Goal: Information Seeking & Learning: Learn about a topic

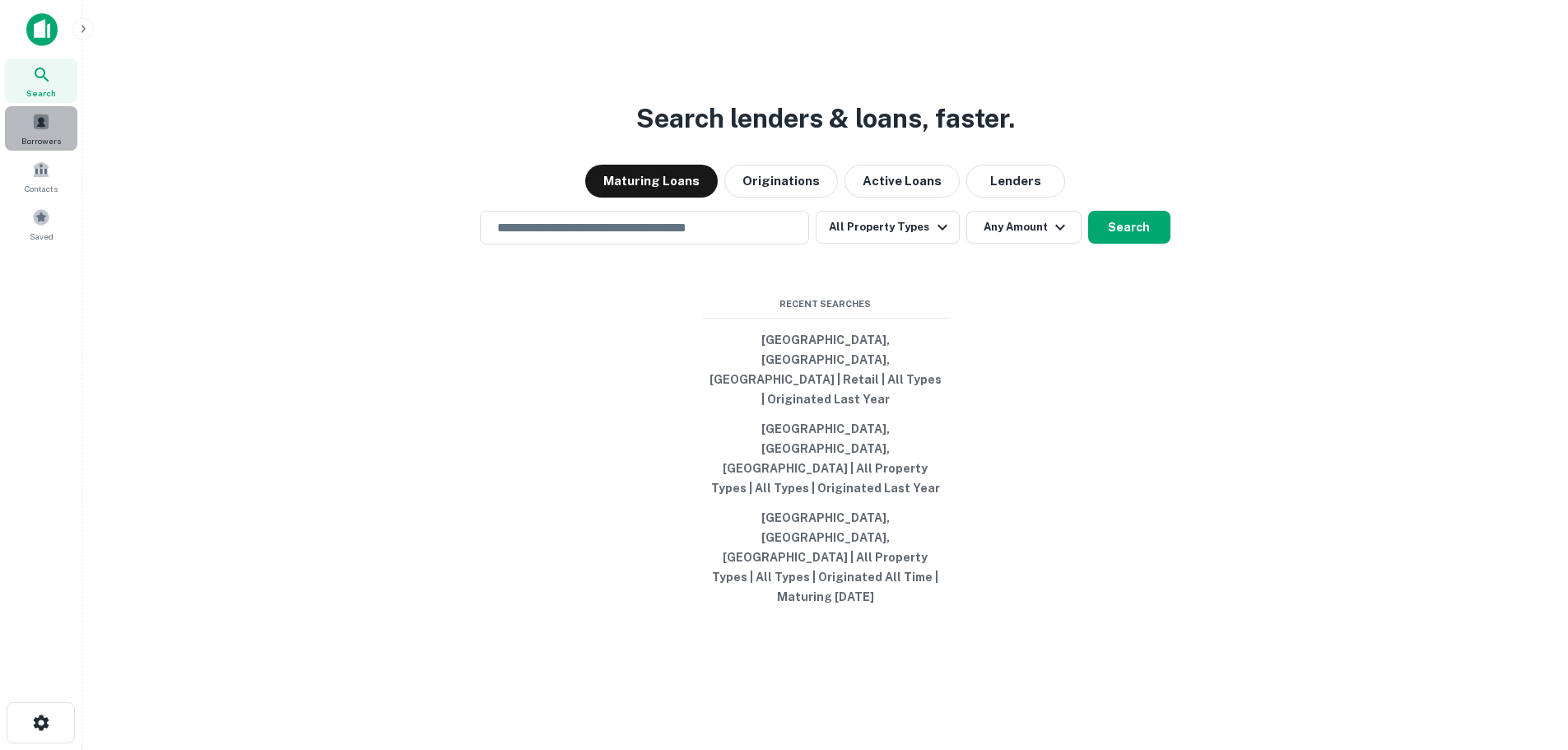
click at [44, 128] on span at bounding box center [41, 121] width 18 height 18
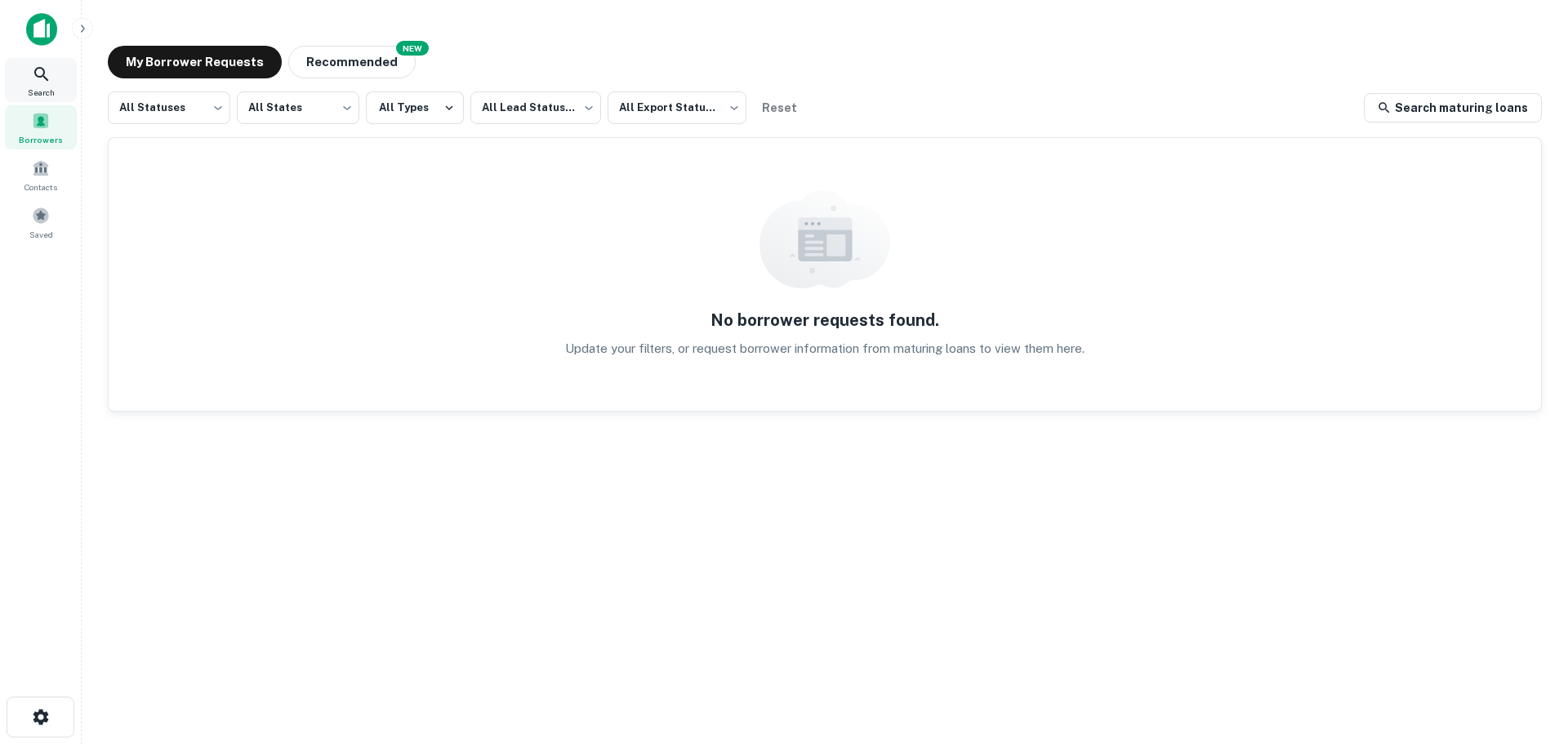
click at [48, 93] on span "Search" at bounding box center [41, 92] width 27 height 13
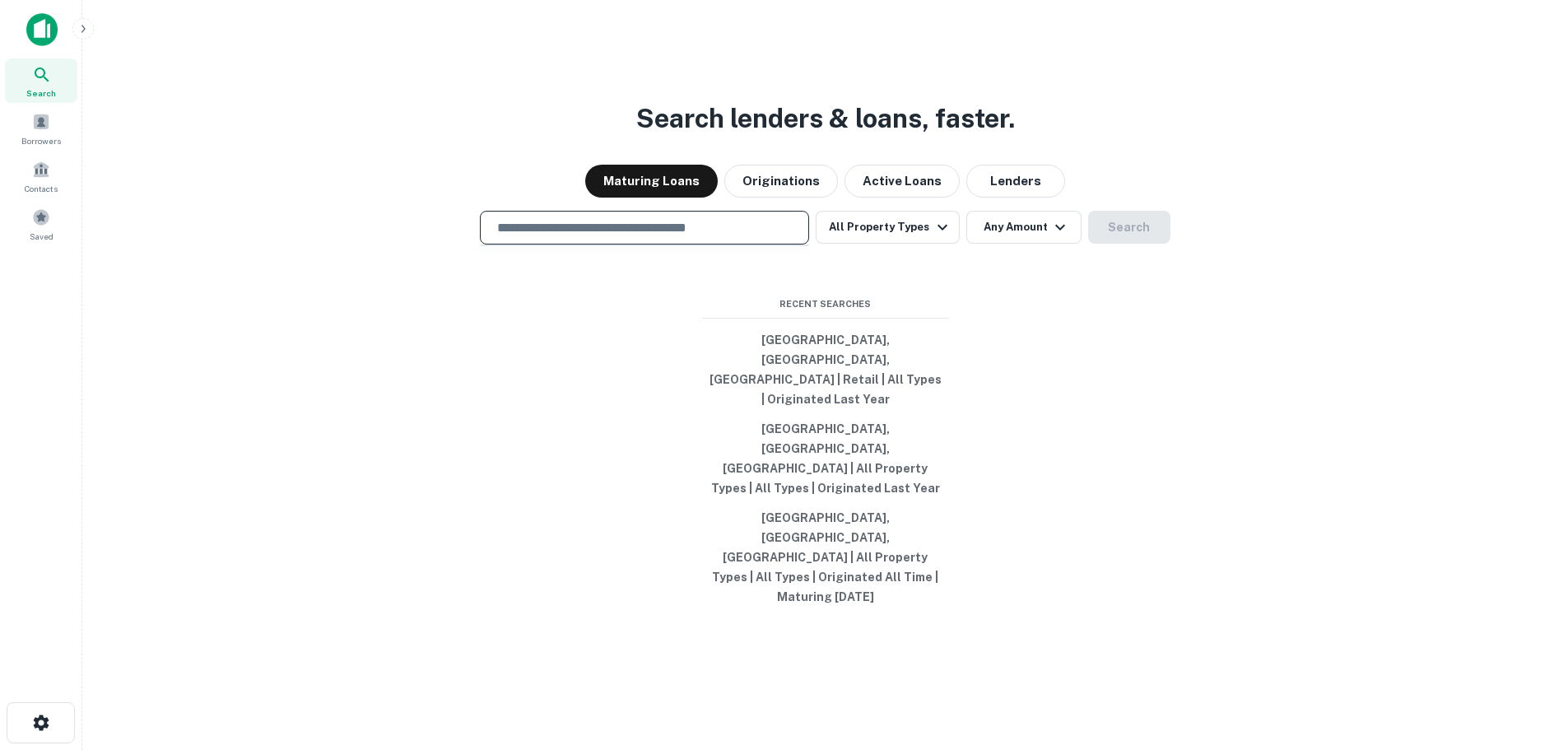
click at [666, 237] on input "text" at bounding box center [644, 227] width 314 height 19
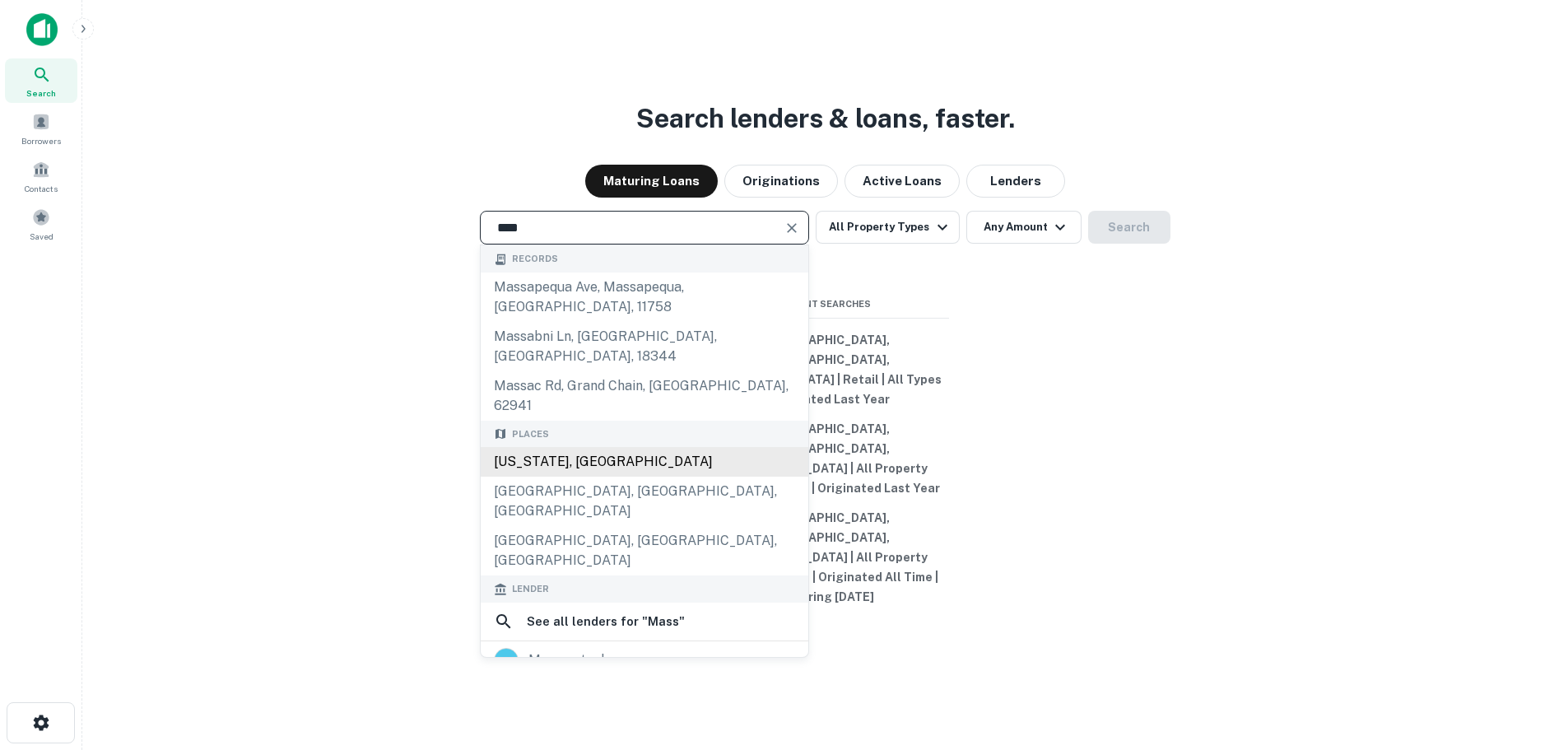
click at [670, 463] on div "[US_STATE], [GEOGRAPHIC_DATA]" at bounding box center [645, 462] width 328 height 30
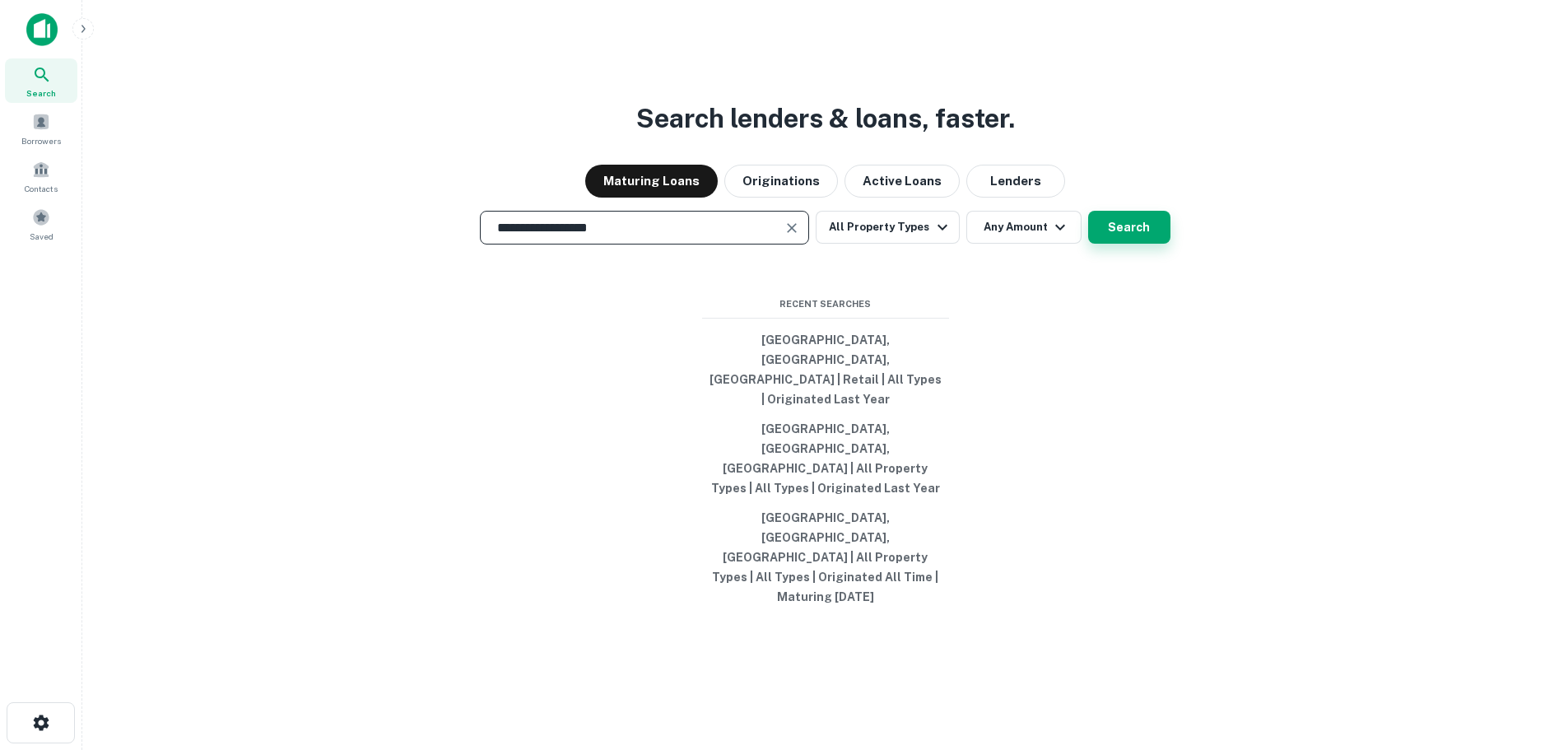
type input "**********"
click at [1131, 244] on button "Search" at bounding box center [1129, 227] width 82 height 33
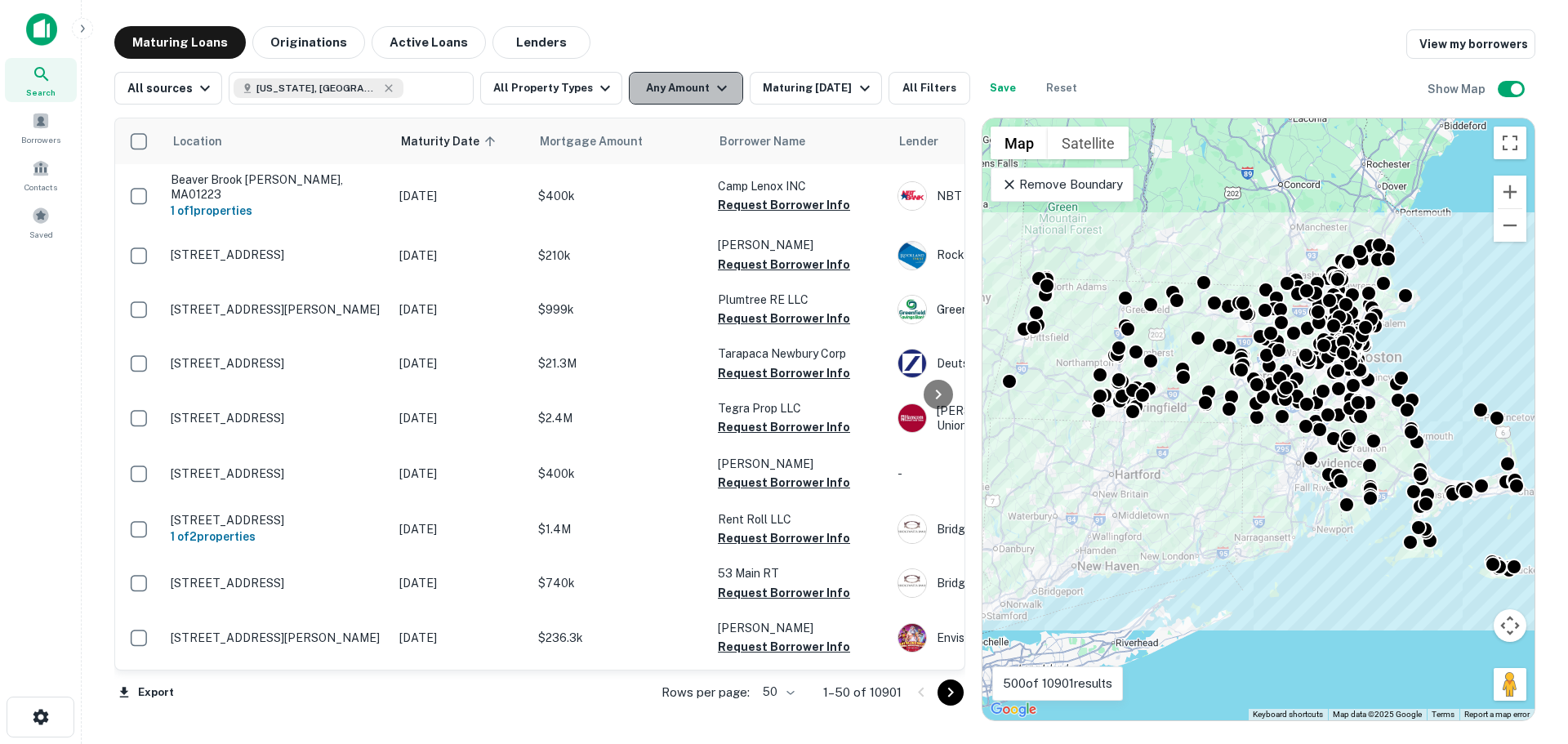
click at [698, 93] on button "Any Amount" at bounding box center [685, 88] width 114 height 33
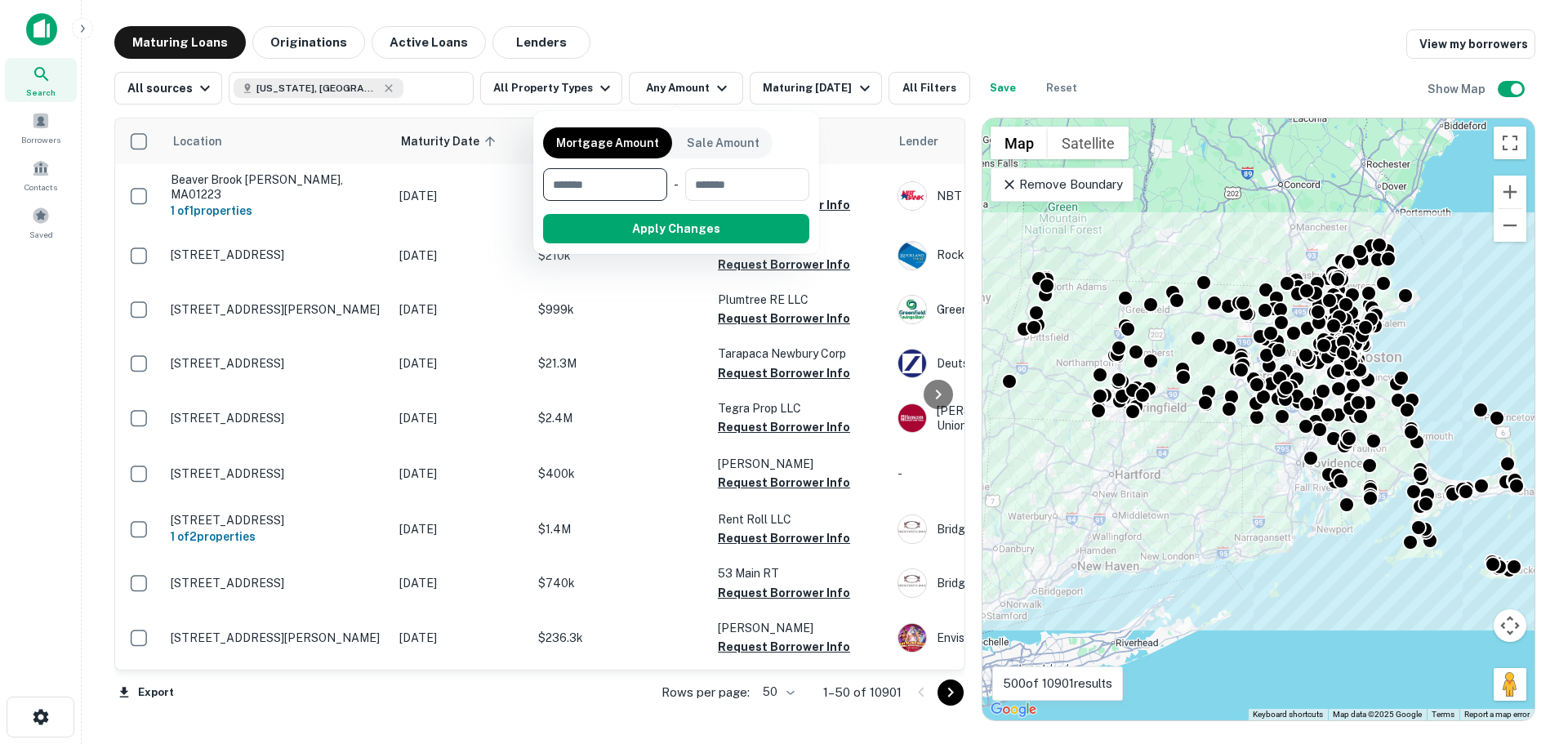
click at [606, 193] on input "number" at bounding box center [599, 185] width 112 height 33
type input "*******"
click at [641, 230] on button "Apply Changes" at bounding box center [705, 229] width 207 height 29
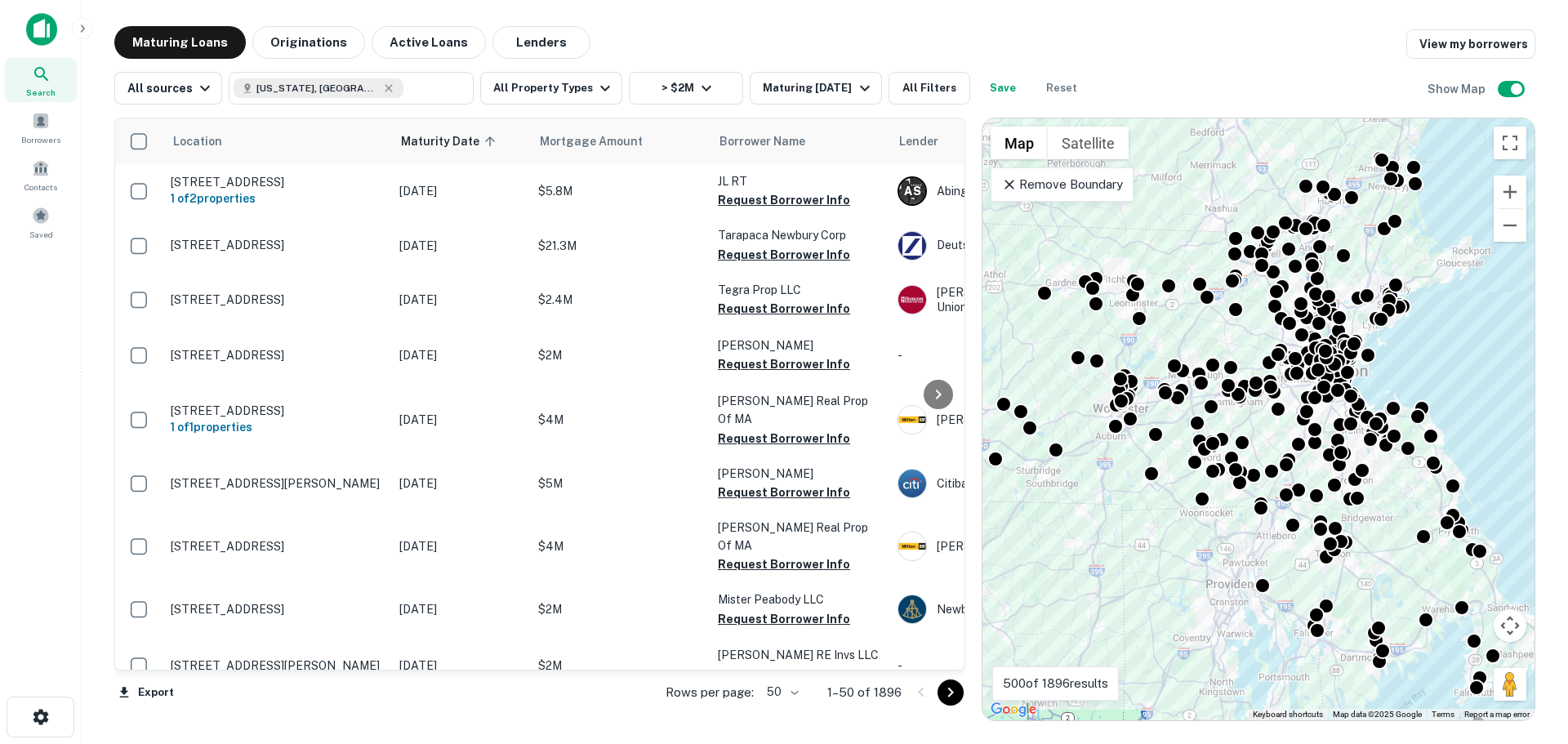
click at [94, 386] on main "Maturing Loans Originations Active Loans Lenders View my borrowers All sources …" at bounding box center [824, 372] width 1486 height 744
click at [564, 96] on button "All Property Types" at bounding box center [551, 88] width 142 height 33
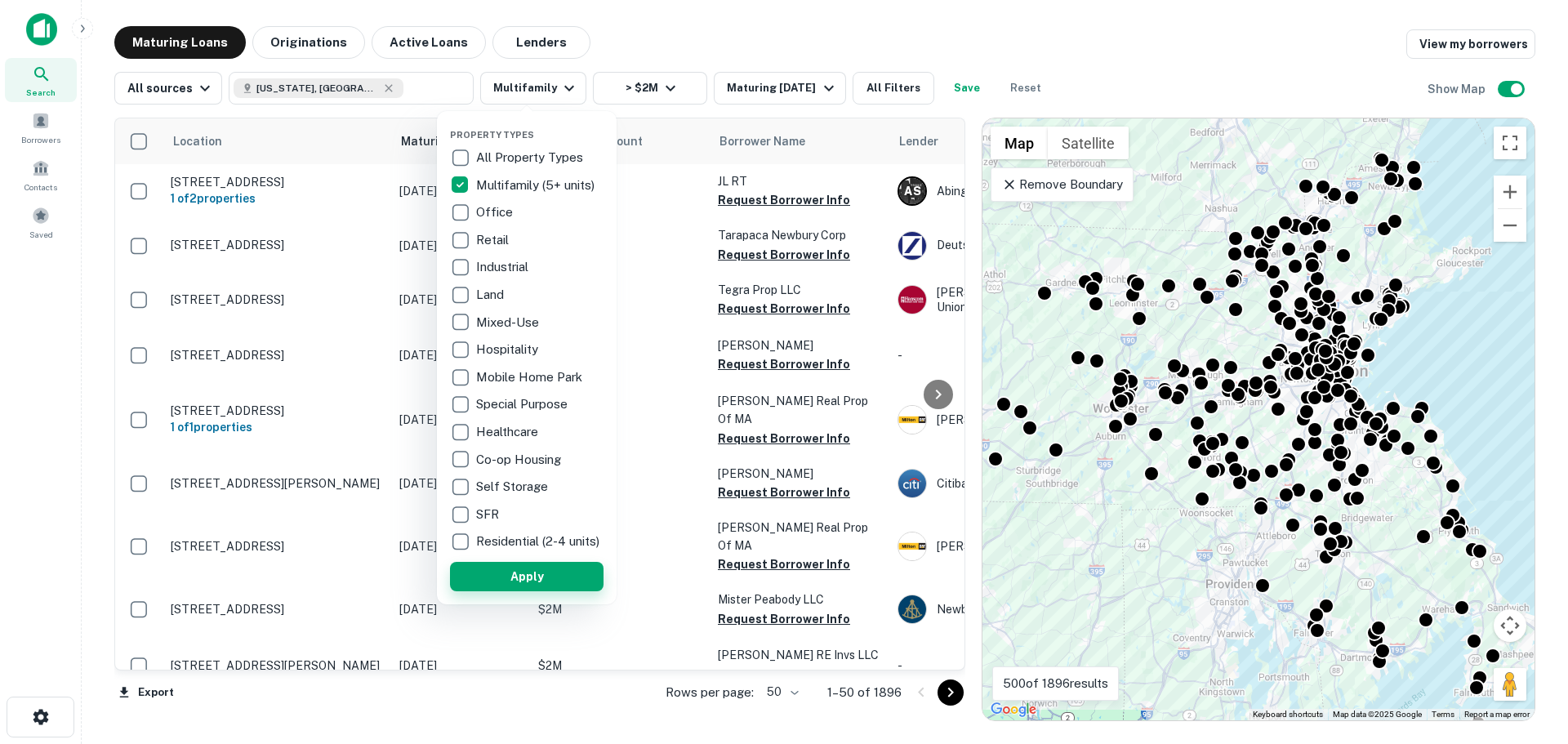
click at [534, 577] on button "Apply" at bounding box center [527, 576] width 154 height 29
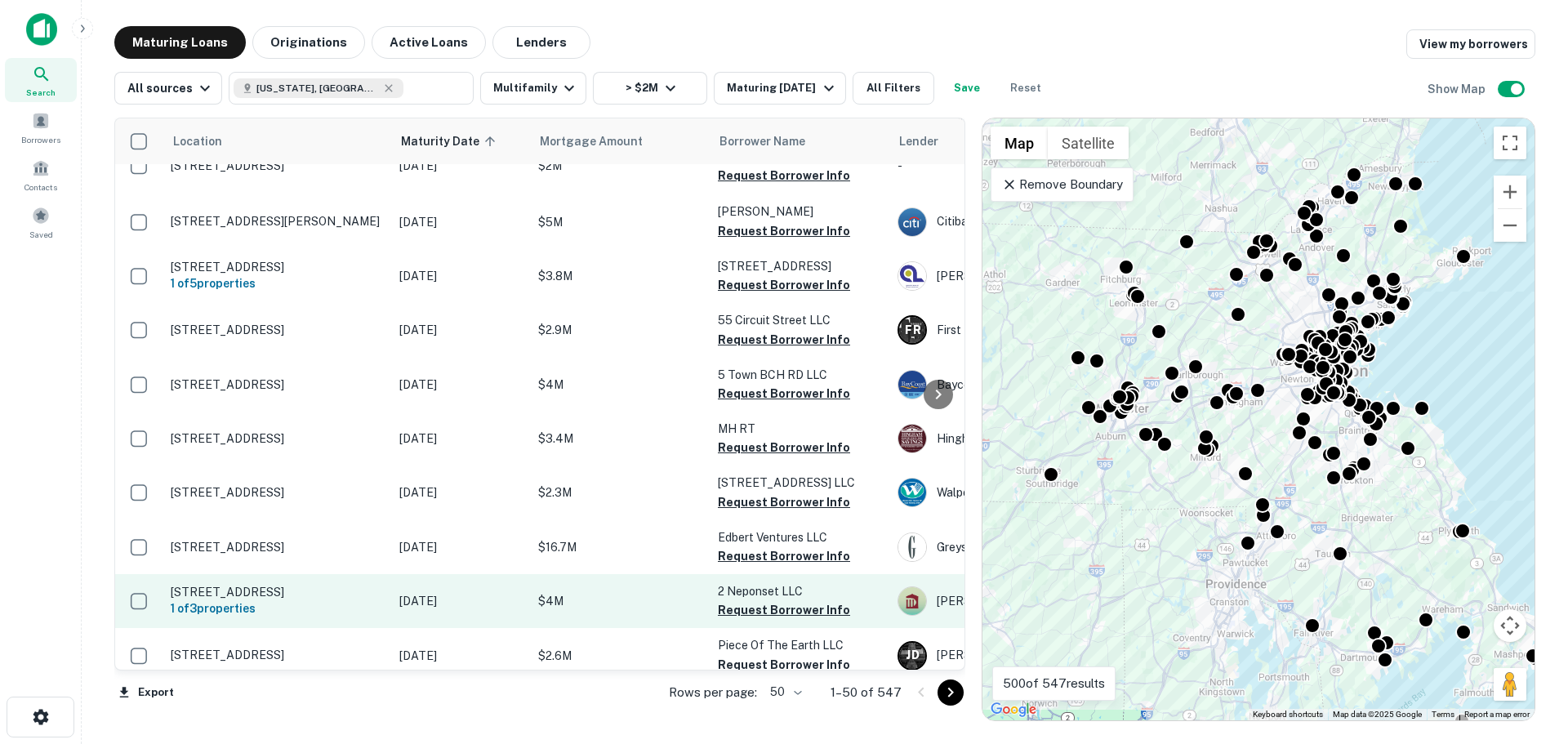
scroll to position [81, 0]
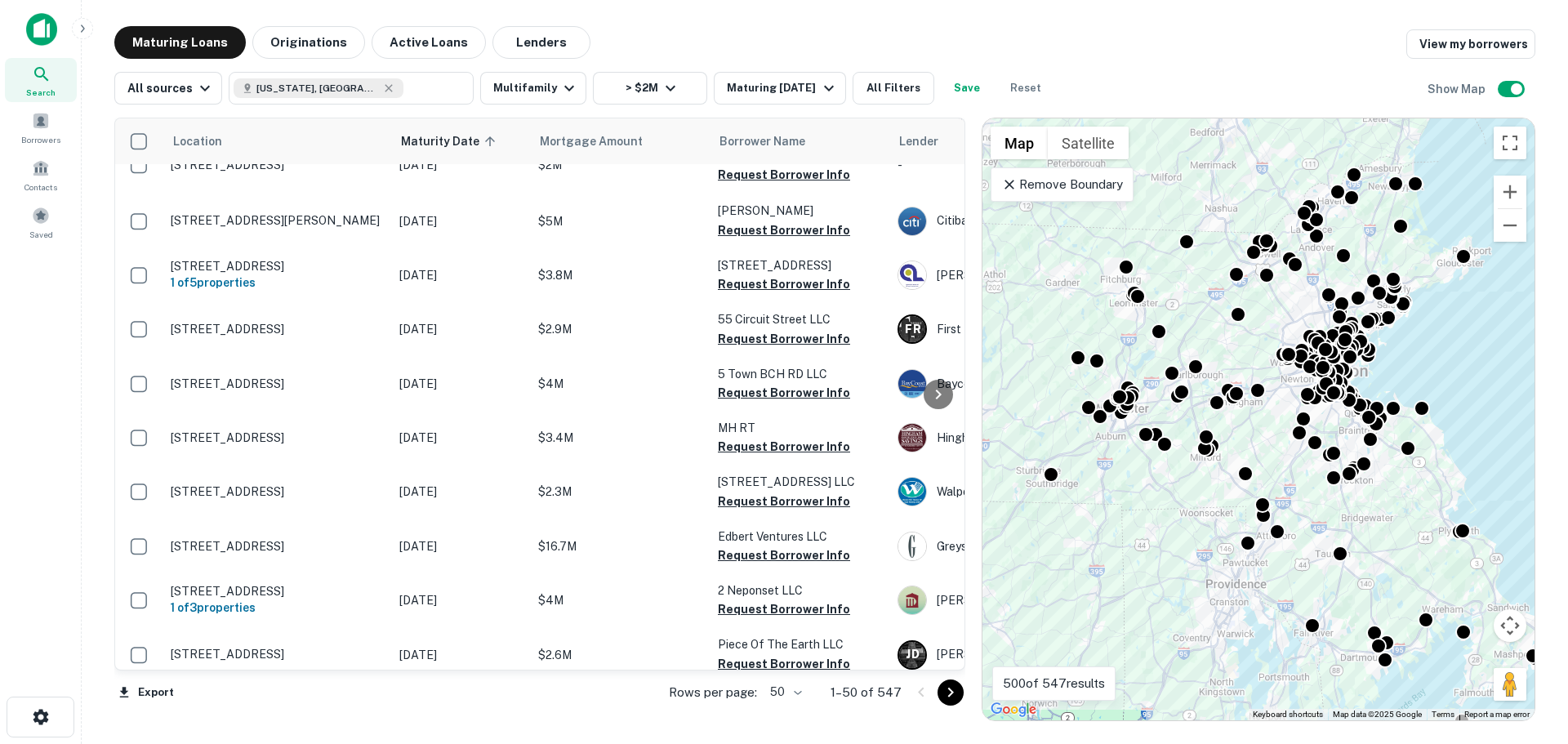
drag, startPoint x: 310, startPoint y: 675, endPoint x: 371, endPoint y: 671, distance: 61.1
click at [371, 671] on div "Export Rows per page: 50 ** 1–50 of 547" at bounding box center [539, 692] width 851 height 44
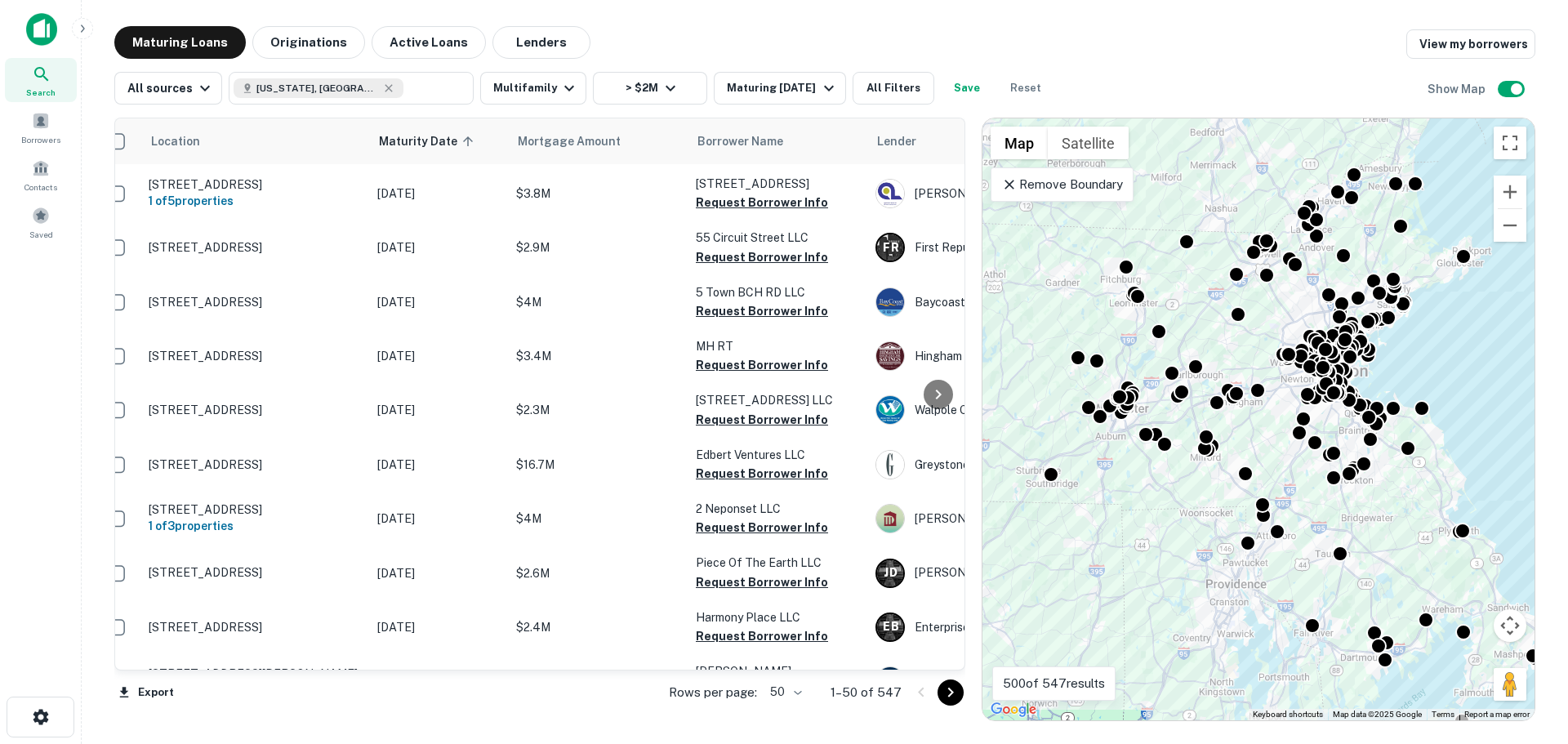
scroll to position [163, 0]
